Goal: Information Seeking & Learning: Learn about a topic

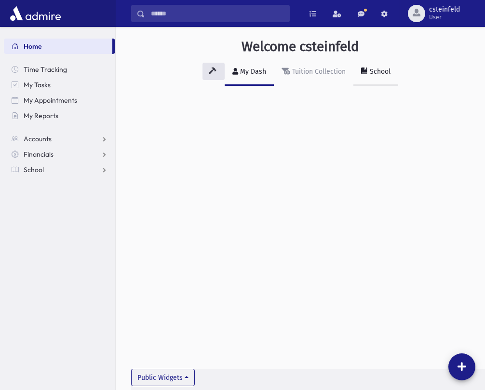
click at [378, 68] on div "School" at bounding box center [379, 71] width 23 height 8
click at [378, 71] on div "School" at bounding box center [379, 71] width 23 height 8
click at [34, 174] on span "School" at bounding box center [34, 169] width 20 height 9
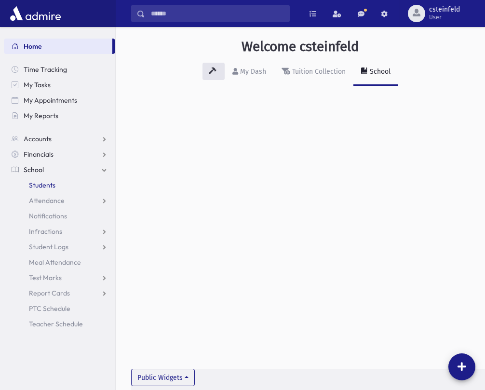
click at [48, 184] on span "Students" at bounding box center [42, 185] width 27 height 9
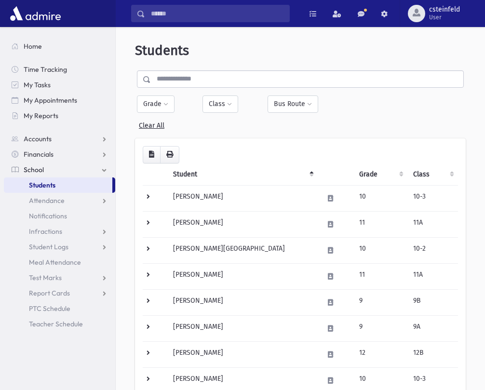
select select
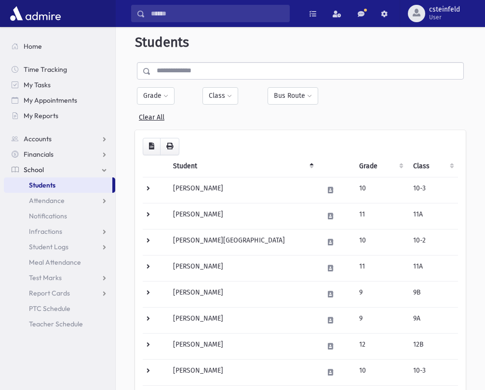
click at [165, 97] on span at bounding box center [165, 97] width 5 height 6
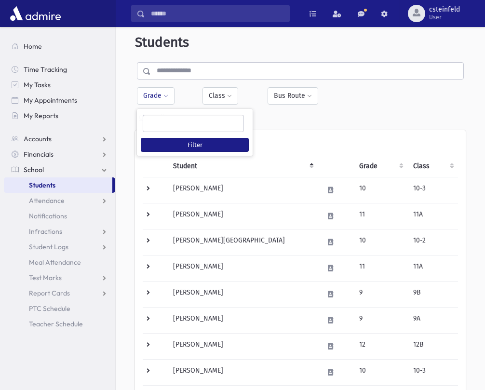
click at [156, 120] on ul at bounding box center [193, 122] width 100 height 14
type input "**"
select select "*"
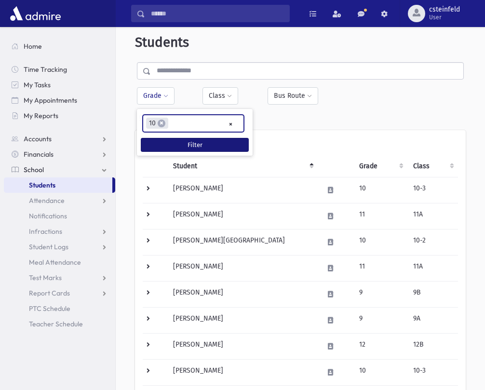
click at [191, 142] on button "Filter" at bounding box center [195, 145] width 108 height 14
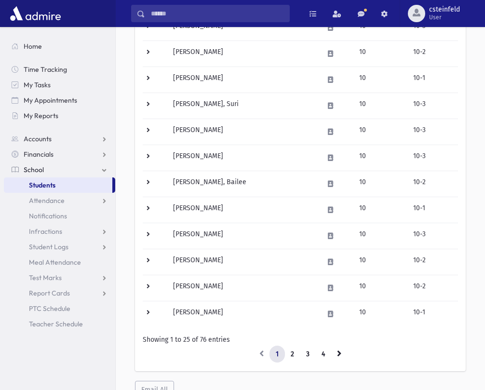
scroll to position [527, 0]
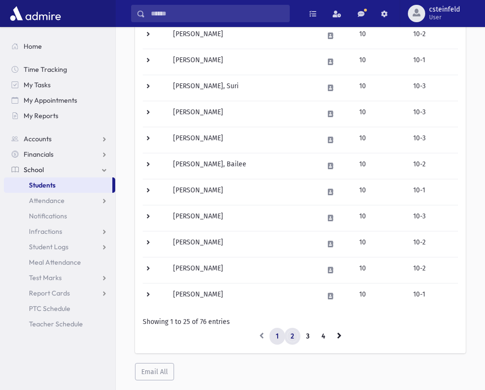
click at [292, 334] on link "2" at bounding box center [292, 336] width 16 height 17
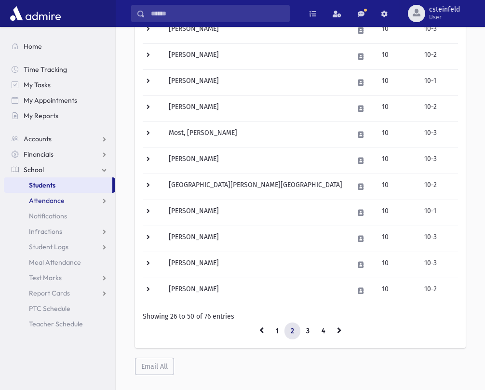
scroll to position [533, 0]
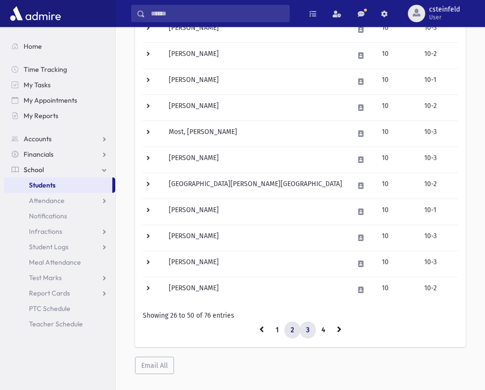
click at [305, 328] on link "3" at bounding box center [308, 330] width 16 height 17
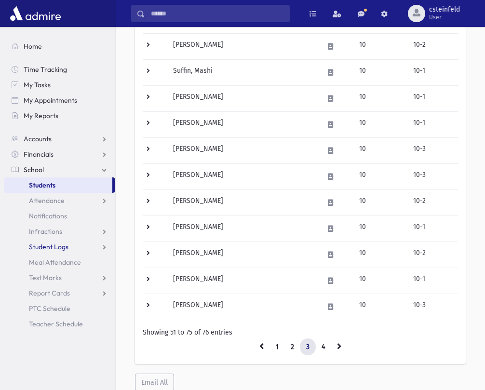
scroll to position [521, 0]
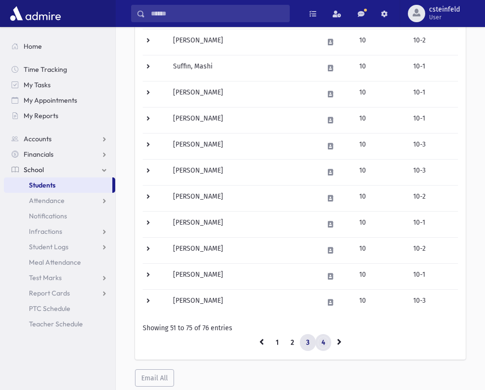
click at [325, 342] on link "4" at bounding box center [323, 342] width 16 height 17
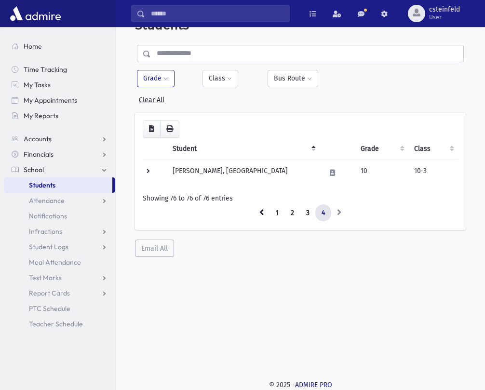
scroll to position [26, 0]
click at [362, 147] on th "Grade" at bounding box center [382, 149] width 54 height 22
click at [62, 180] on link "Students" at bounding box center [58, 184] width 108 height 15
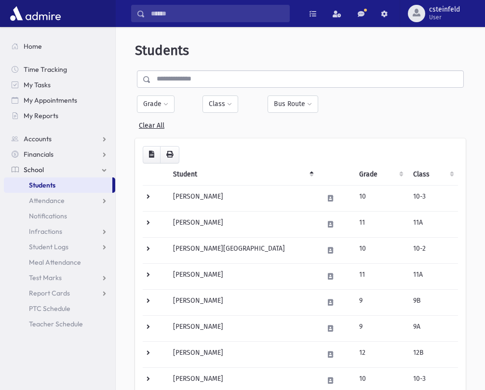
click at [162, 102] on button "Grade" at bounding box center [156, 103] width 38 height 17
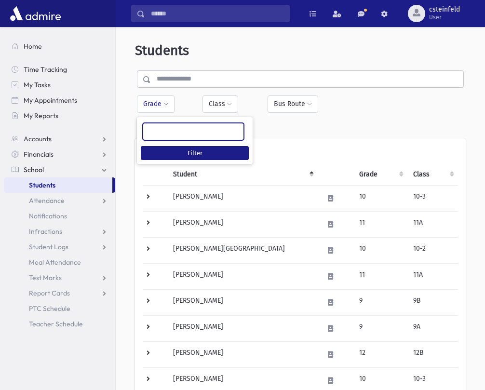
click at [166, 136] on ul at bounding box center [193, 130] width 100 height 14
type input "**"
select select "*"
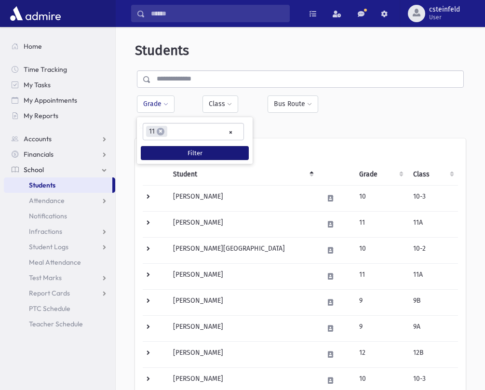
click at [191, 150] on button "Filter" at bounding box center [195, 153] width 108 height 14
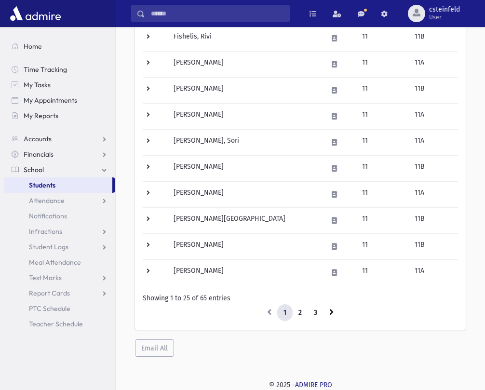
scroll to position [550, 0]
click at [299, 311] on link "2" at bounding box center [300, 313] width 16 height 17
click at [316, 312] on link "3" at bounding box center [316, 313] width 16 height 17
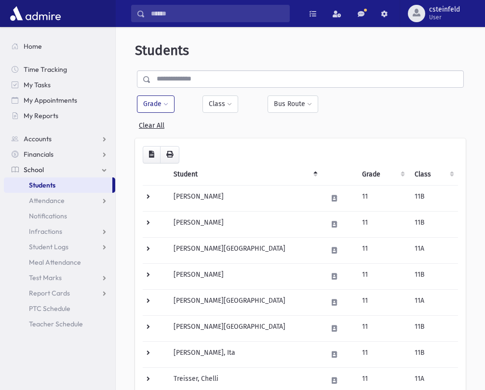
click at [159, 105] on button "Grade" at bounding box center [156, 103] width 38 height 17
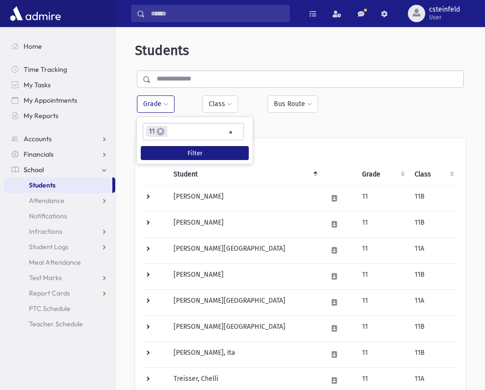
click at [167, 133] on li "× 11" at bounding box center [156, 131] width 21 height 11
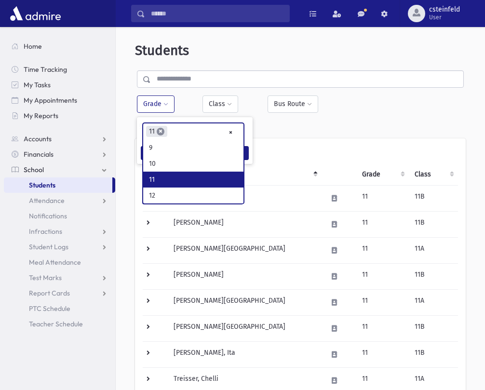
click at [160, 131] on span "×" at bounding box center [161, 132] width 8 height 8
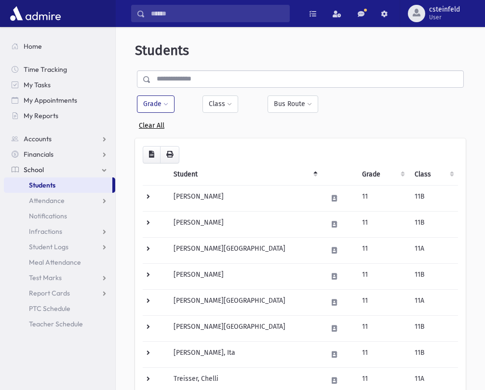
click at [154, 128] on link "Clear All" at bounding box center [152, 124] width 26 height 12
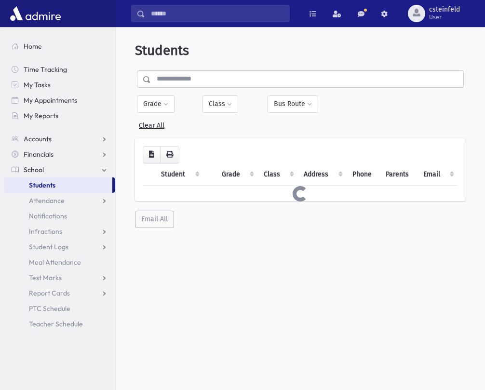
select select
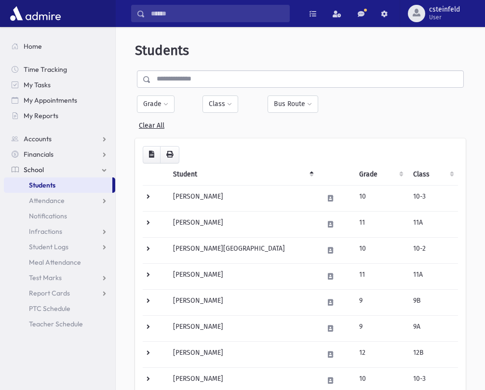
click at [165, 102] on span at bounding box center [165, 105] width 5 height 6
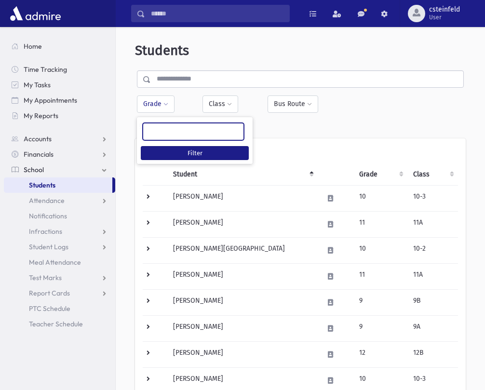
click at [167, 138] on span at bounding box center [193, 131] width 101 height 17
type input "**"
select select "*"
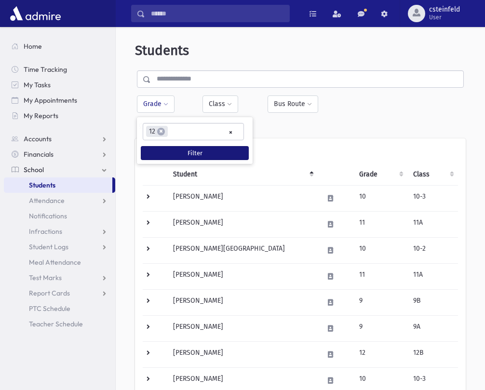
click at [181, 152] on button "Filter" at bounding box center [195, 153] width 108 height 14
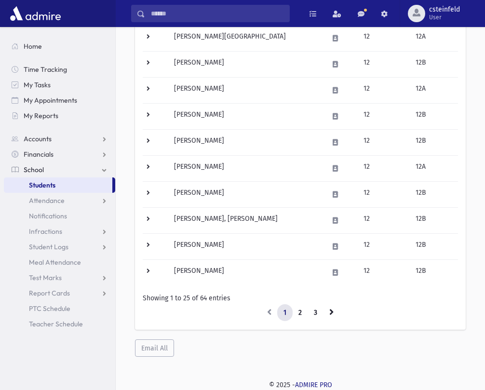
scroll to position [550, 0]
click at [299, 312] on link "2" at bounding box center [300, 313] width 16 height 17
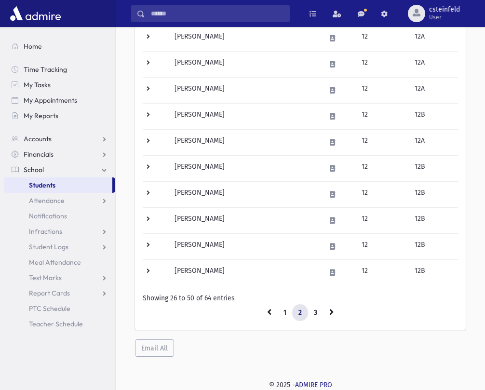
scroll to position [550, 0]
click at [319, 312] on link "3" at bounding box center [316, 313] width 16 height 17
